Goal: Check status: Check status

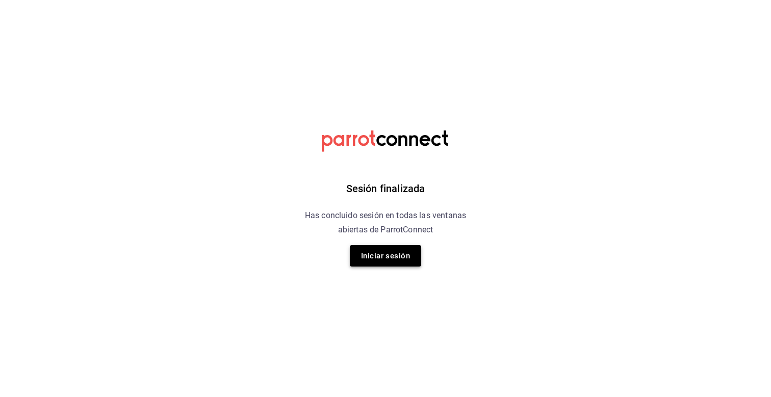
click at [411, 263] on button "Iniciar sesión" at bounding box center [385, 255] width 71 height 21
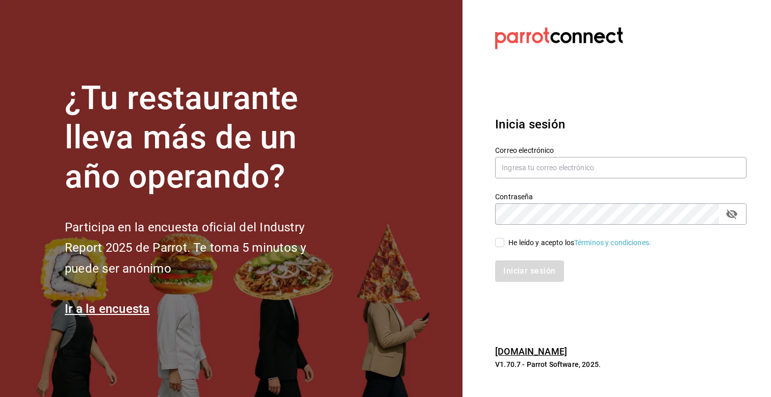
click at [549, 156] on div "Correo electrónico" at bounding box center [620, 163] width 251 height 34
click at [543, 168] on input "text" at bounding box center [620, 167] width 251 height 21
type input "[PERSON_NAME][EMAIL_ADDRESS][PERSON_NAME][DOMAIN_NAME]"
click at [500, 242] on input "He leído y acepto los Términos y condiciones." at bounding box center [499, 242] width 9 height 9
checkbox input "true"
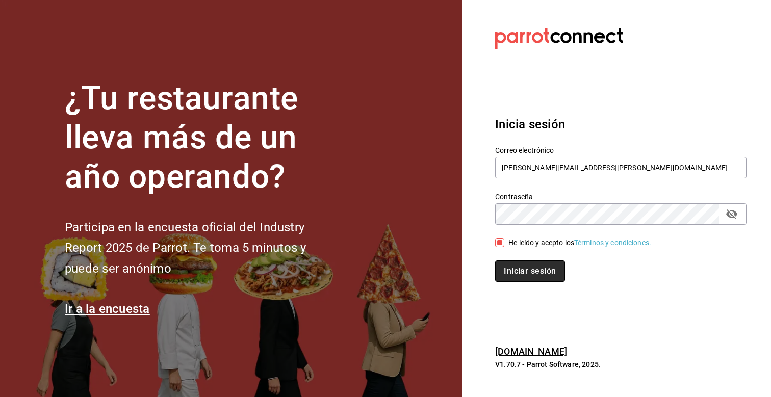
click at [504, 262] on button "Iniciar sesión" at bounding box center [529, 271] width 69 height 21
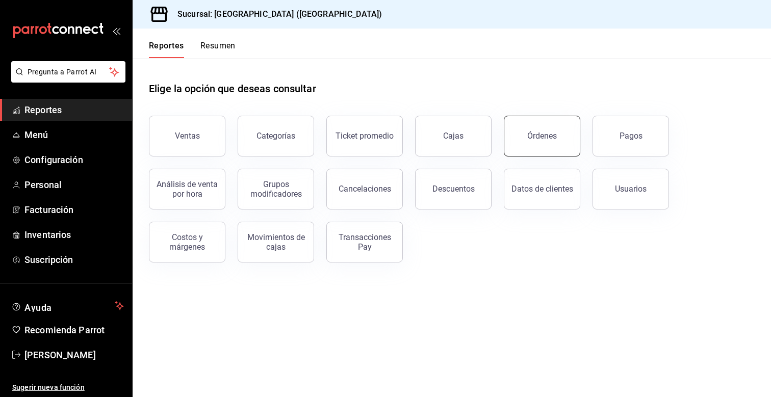
click at [542, 134] on div "Órdenes" at bounding box center [542, 136] width 30 height 10
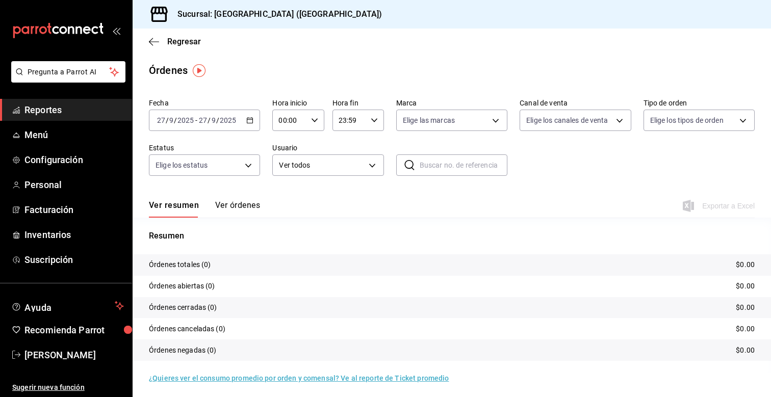
click at [253, 124] on div "2025-09-27 27 / 9 / 2025 - 2025-09-27 27 / 9 / 2025" at bounding box center [204, 120] width 111 height 21
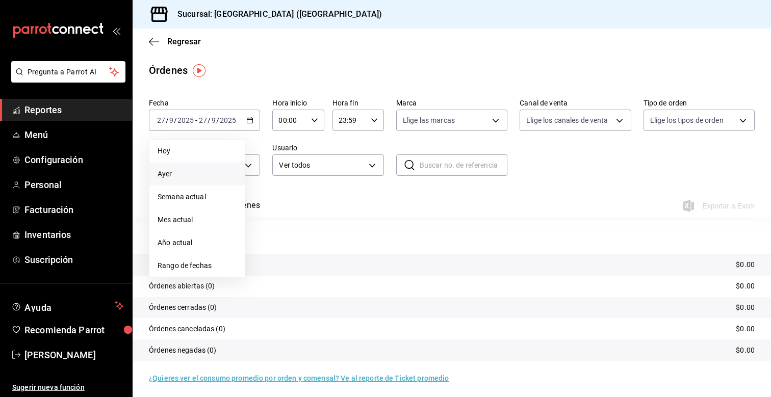
click at [182, 180] on li "Ayer" at bounding box center [196, 174] width 95 height 23
